Goal: Task Accomplishment & Management: Complete application form

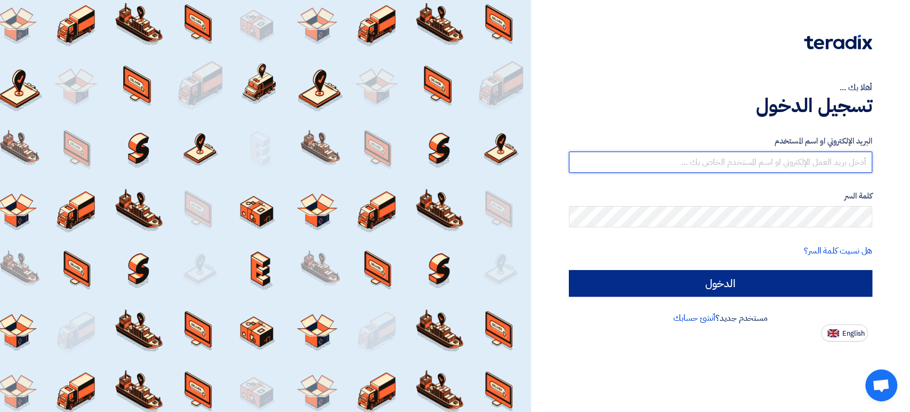
type input "[PERSON_NAME][EMAIL_ADDRESS][PERSON_NAME][DOMAIN_NAME]"
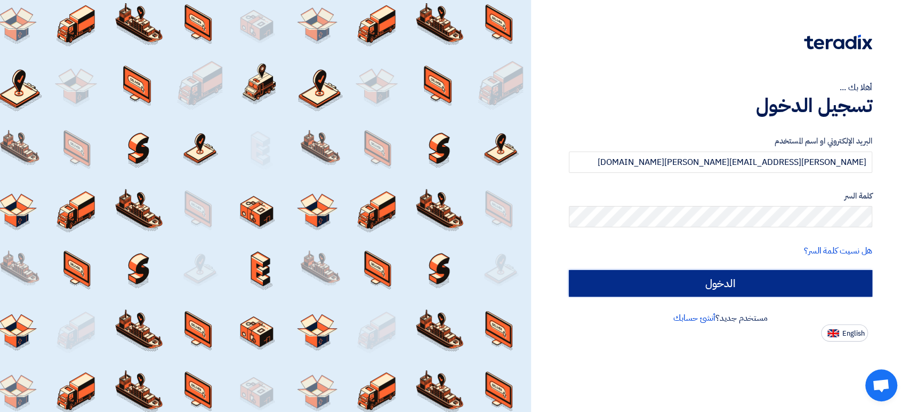
click at [749, 272] on input "الدخول" at bounding box center [720, 283] width 303 height 27
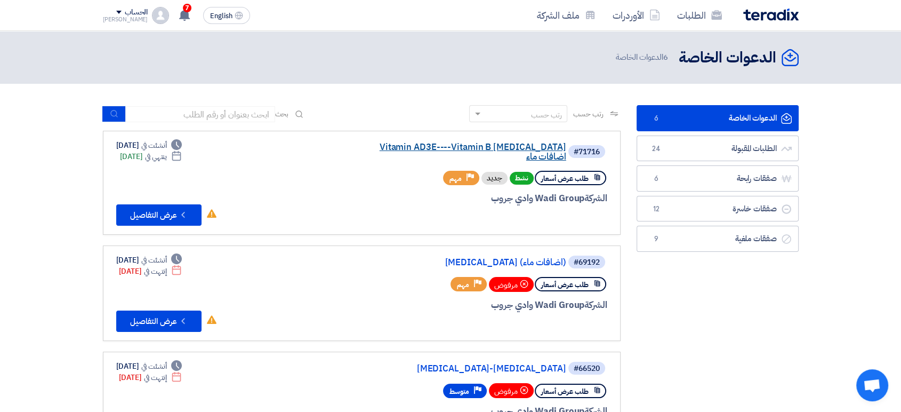
click at [466, 146] on link "Vitamin AD3E----Vitamin B [MEDICAL_DATA] اضافات ماء" at bounding box center [459, 151] width 213 height 19
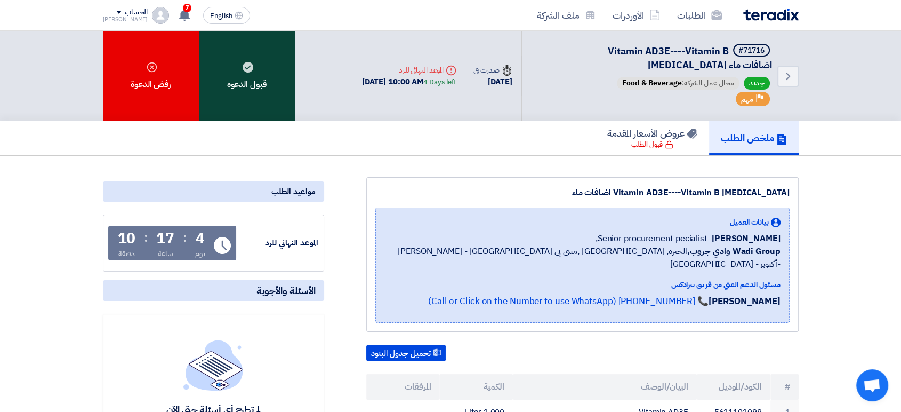
click at [248, 71] on use at bounding box center [248, 67] width 11 height 11
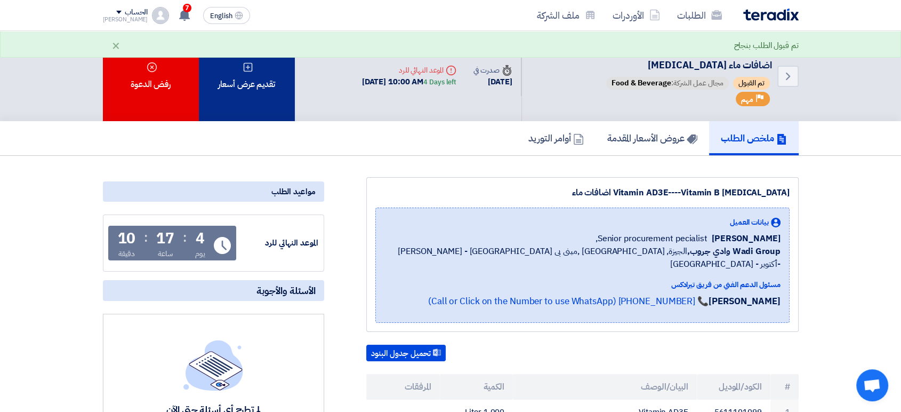
click at [258, 89] on div "تقديم عرض أسعار" at bounding box center [247, 76] width 96 height 90
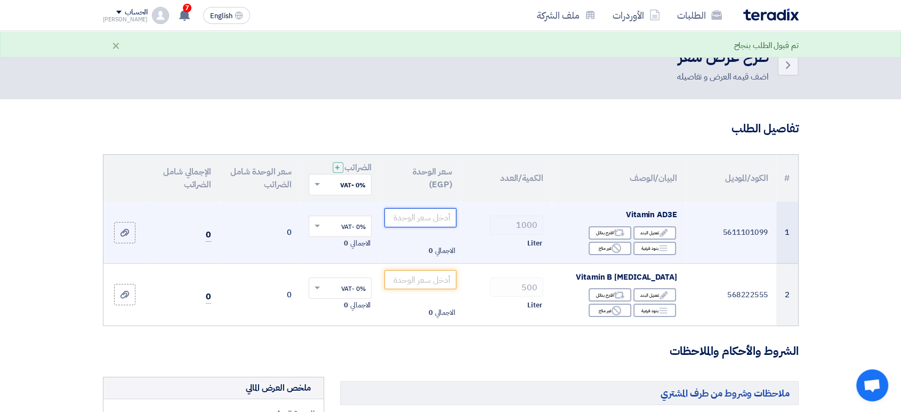
click at [436, 216] on input "number" at bounding box center [420, 217] width 72 height 19
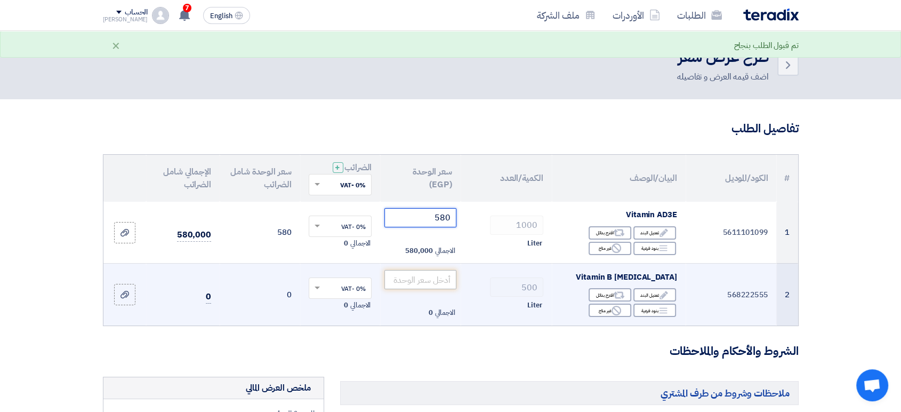
type input "580"
click at [428, 281] on input "number" at bounding box center [420, 279] width 72 height 19
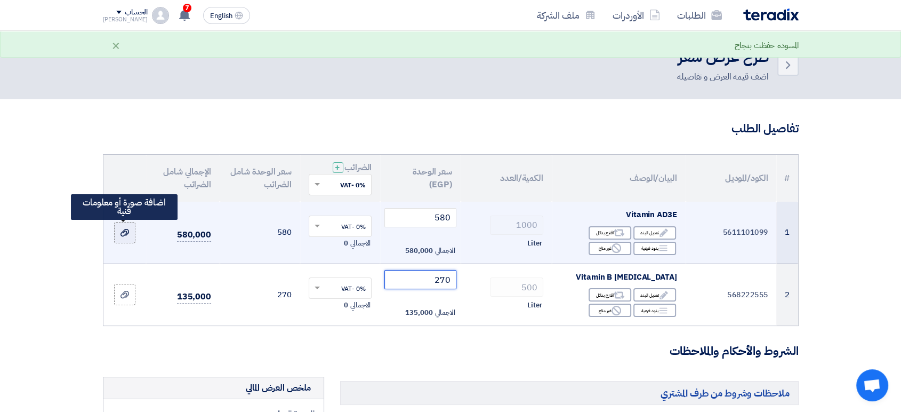
type input "270"
click at [132, 231] on label at bounding box center [124, 232] width 21 height 21
click at [0, 0] on input "file" at bounding box center [0, 0] width 0 height 0
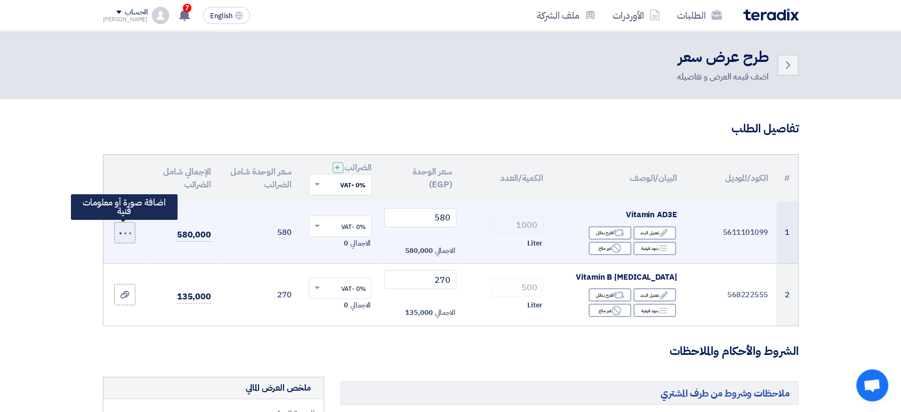
click at [126, 236] on label at bounding box center [124, 232] width 21 height 21
click at [0, 0] on input "file" at bounding box center [0, 0] width 0 height 0
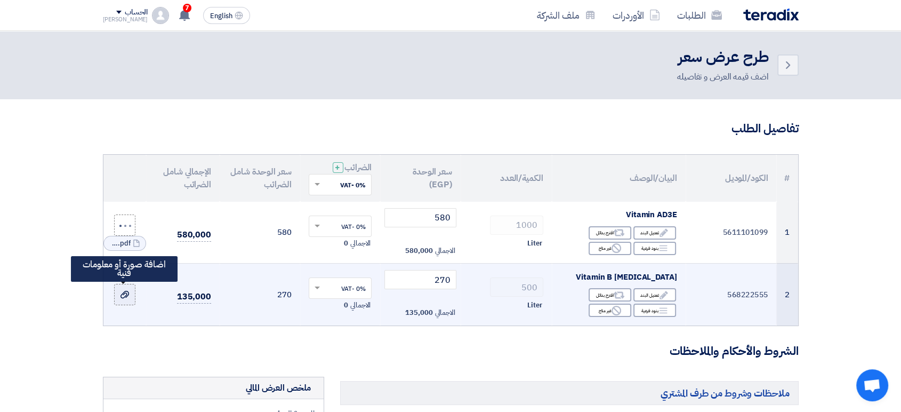
click at [130, 294] on label at bounding box center [124, 294] width 21 height 21
click at [0, 0] on input "file" at bounding box center [0, 0] width 0 height 0
click at [125, 293] on div at bounding box center [125, 294] width 14 height 6
click at [0, 0] on input "file" at bounding box center [0, 0] width 0 height 0
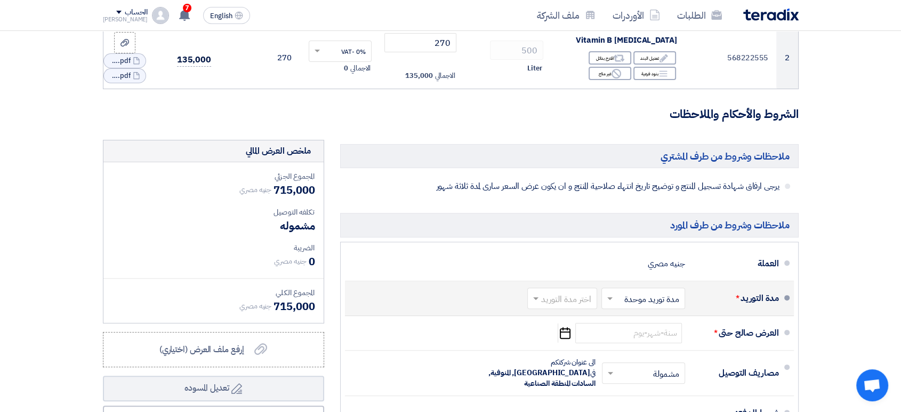
scroll to position [296, 0]
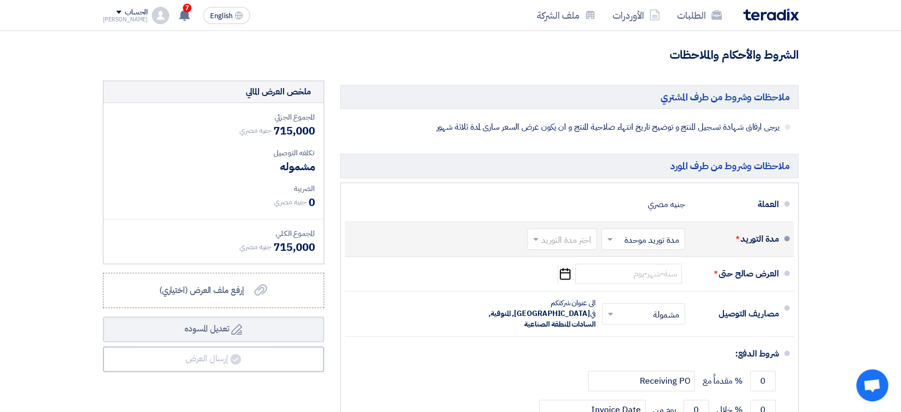
click at [573, 238] on input "text" at bounding box center [560, 239] width 65 height 15
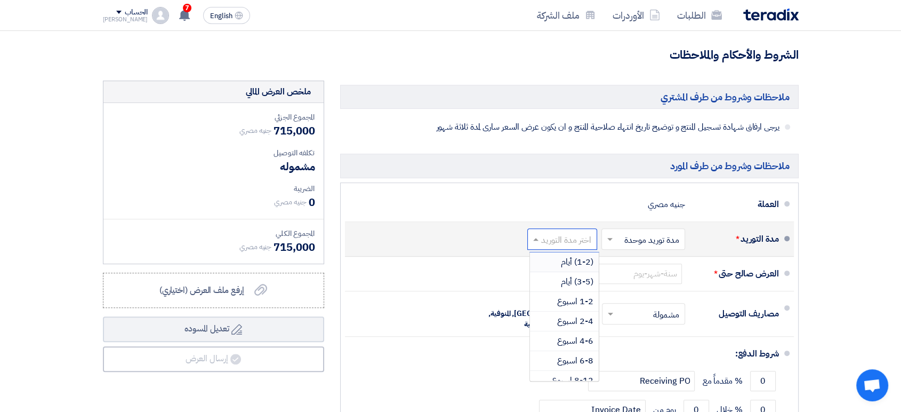
click at [565, 257] on span "(1-2) أيام" at bounding box center [577, 261] width 33 height 13
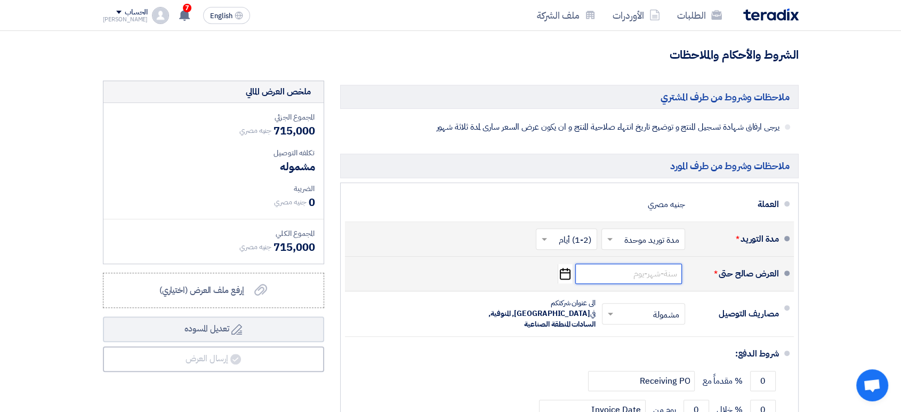
click at [631, 277] on input at bounding box center [628, 273] width 107 height 20
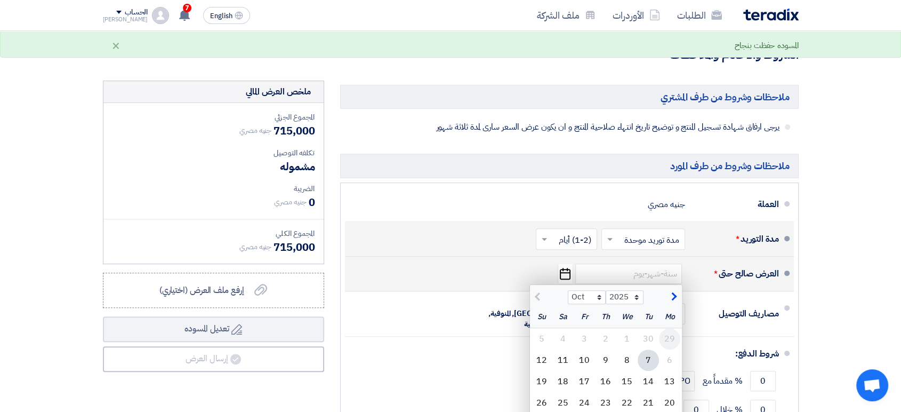
scroll to position [355, 0]
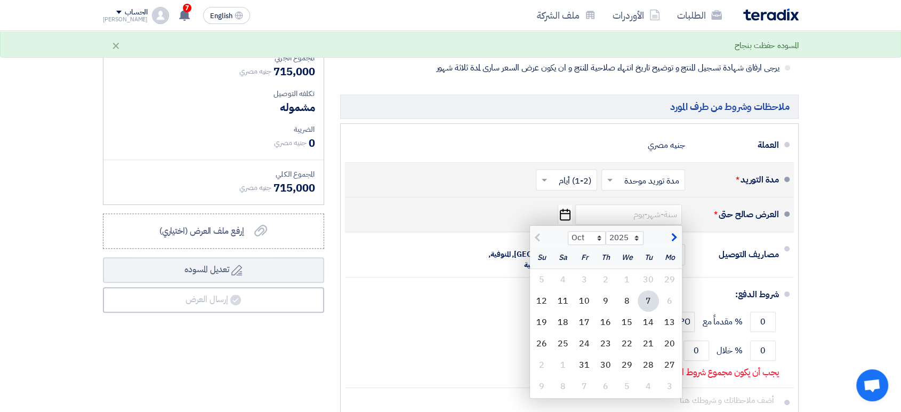
click at [668, 238] on button "button" at bounding box center [673, 236] width 18 height 11
select select "12"
click at [627, 365] on div "31" at bounding box center [626, 364] width 21 height 21
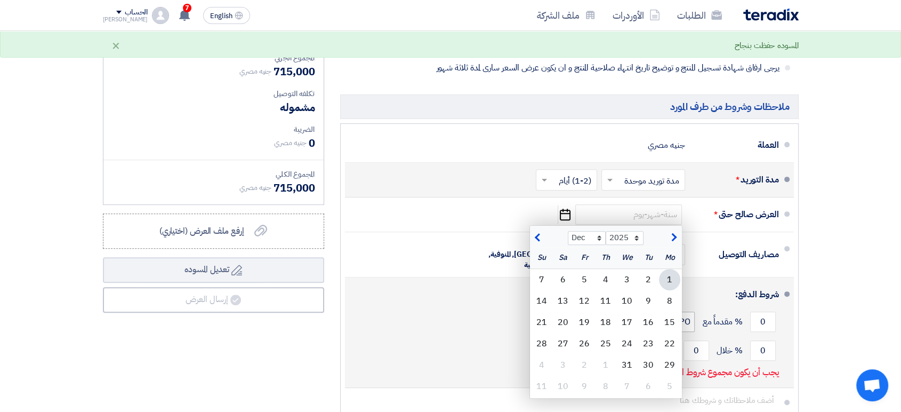
type input "[DATE]"
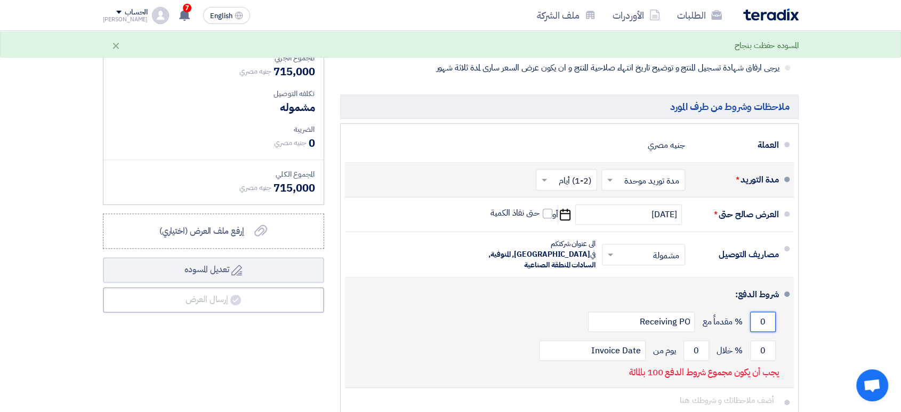
drag, startPoint x: 755, startPoint y: 305, endPoint x: 772, endPoint y: 306, distance: 16.6
click at [772, 311] on input "0" at bounding box center [763, 321] width 26 height 20
drag, startPoint x: 757, startPoint y: 340, endPoint x: 773, endPoint y: 340, distance: 16.0
click at [773, 340] on input "0" at bounding box center [763, 350] width 26 height 20
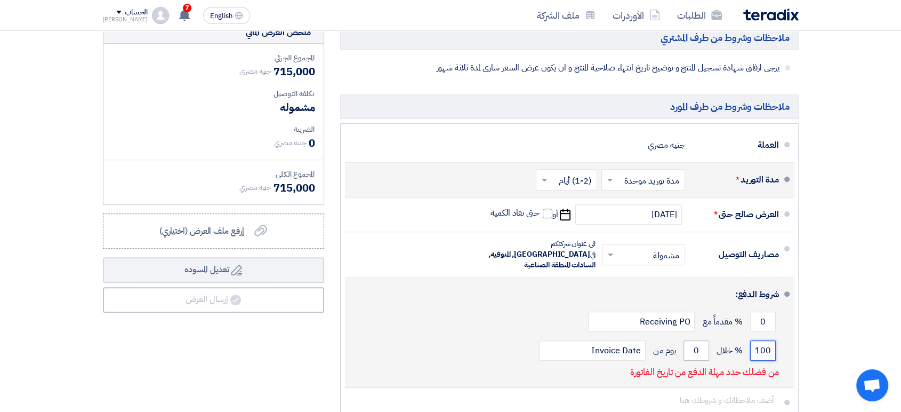
type input "100"
drag, startPoint x: 691, startPoint y: 338, endPoint x: 715, endPoint y: 339, distance: 24.5
click at [715, 339] on div "100 % خلال 0 يوم من Invoice Date" at bounding box center [565, 350] width 425 height 29
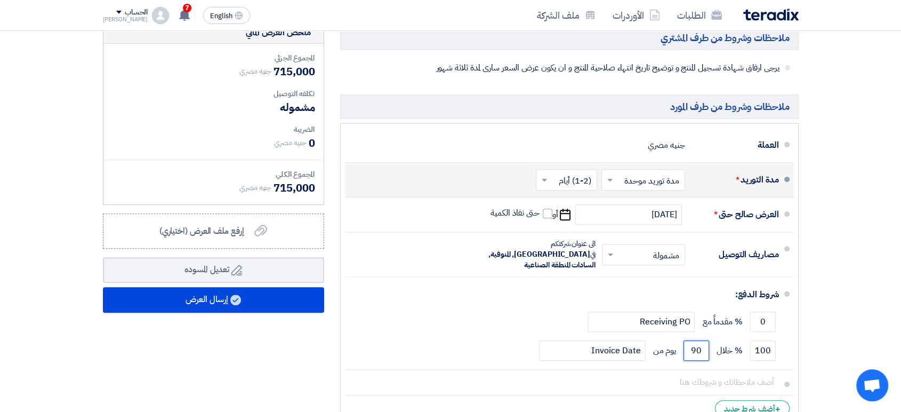
type input "90"
click at [818, 238] on section "تفاصيل الطلب # الكود/الموديل البيان/الوصف الكمية/العدد سعر الوحدة (EGP) [DEMOGR…" at bounding box center [450, 104] width 901 height 720
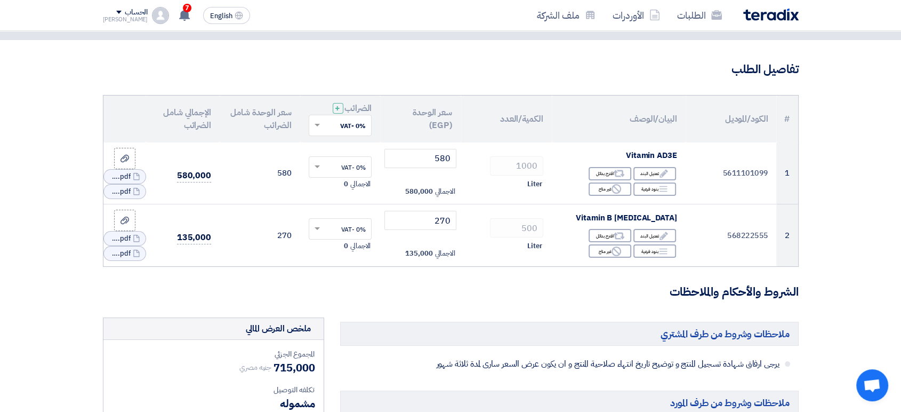
scroll to position [0, 0]
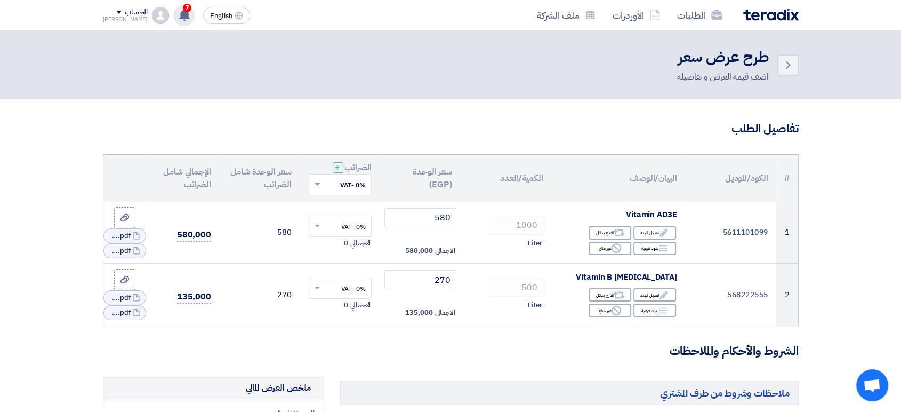
click at [179, 16] on icon at bounding box center [185, 15] width 12 height 12
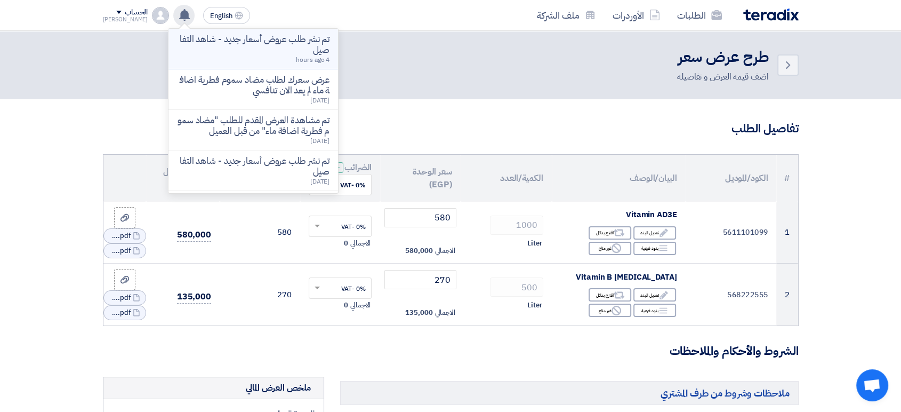
click at [262, 42] on p "تم نشر طلب عروض أسعار جديد - شاهد التفاصيل" at bounding box center [253, 44] width 152 height 21
